Goal: Task Accomplishment & Management: Manage account settings

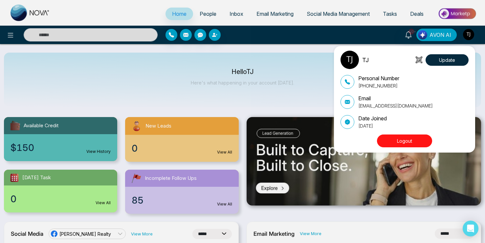
select select "*"
click at [401, 137] on button "Logout" at bounding box center [404, 140] width 55 height 13
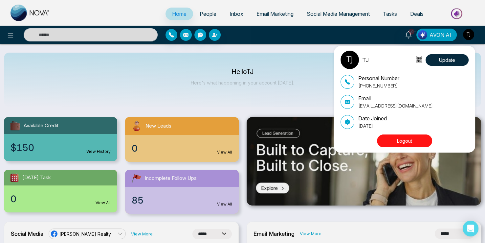
click at [401, 137] on button "Logout" at bounding box center [404, 140] width 55 height 13
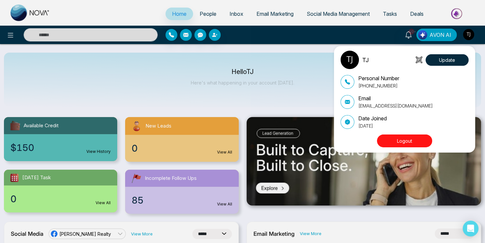
click at [397, 141] on button "Logout" at bounding box center [404, 140] width 55 height 13
